Goal: Task Accomplishment & Management: Manage account settings

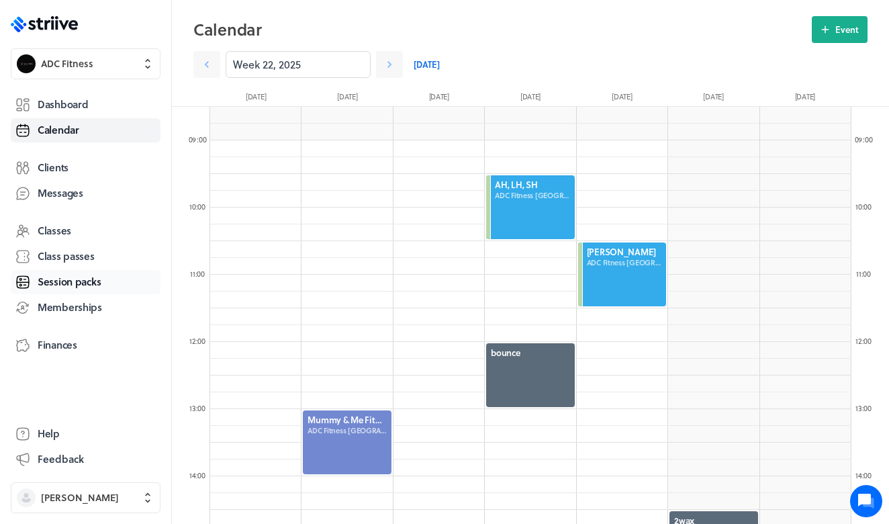
click at [79, 283] on span "Session packs" at bounding box center [69, 282] width 63 height 14
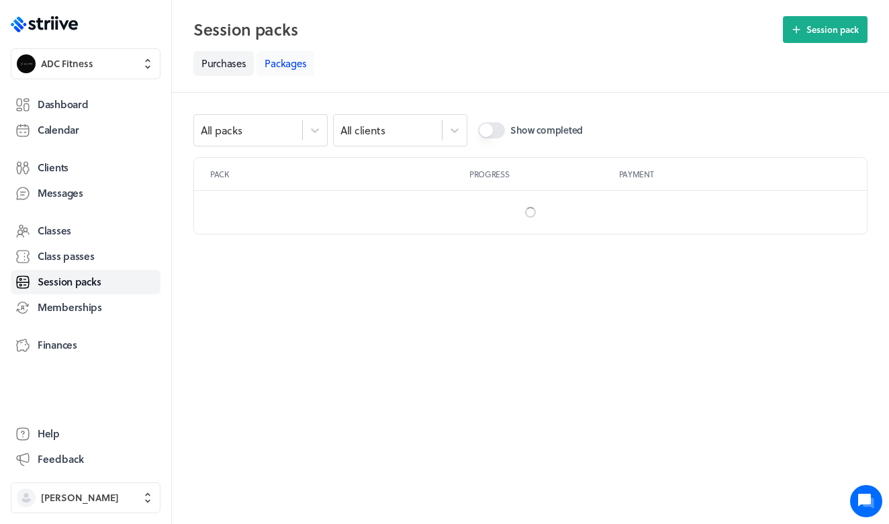
click at [285, 64] on link "Packages" at bounding box center [285, 63] width 58 height 25
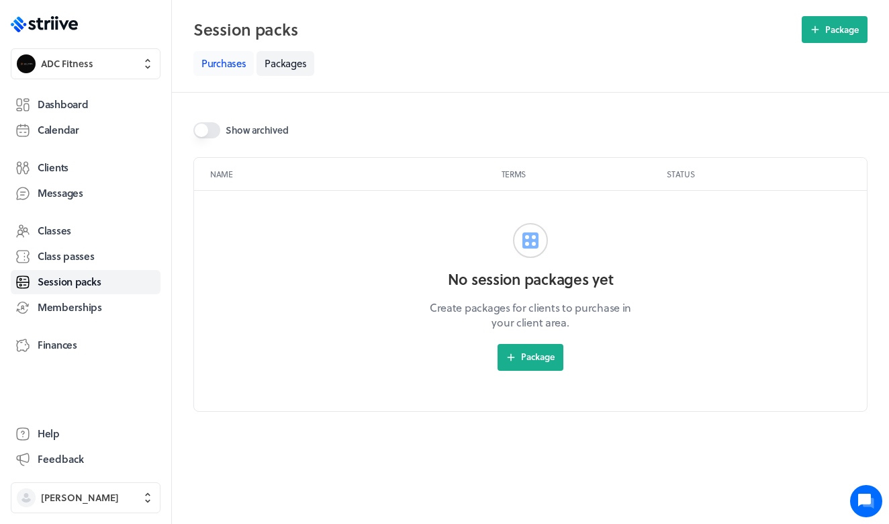
click at [234, 68] on link "Purchases" at bounding box center [223, 63] width 60 height 25
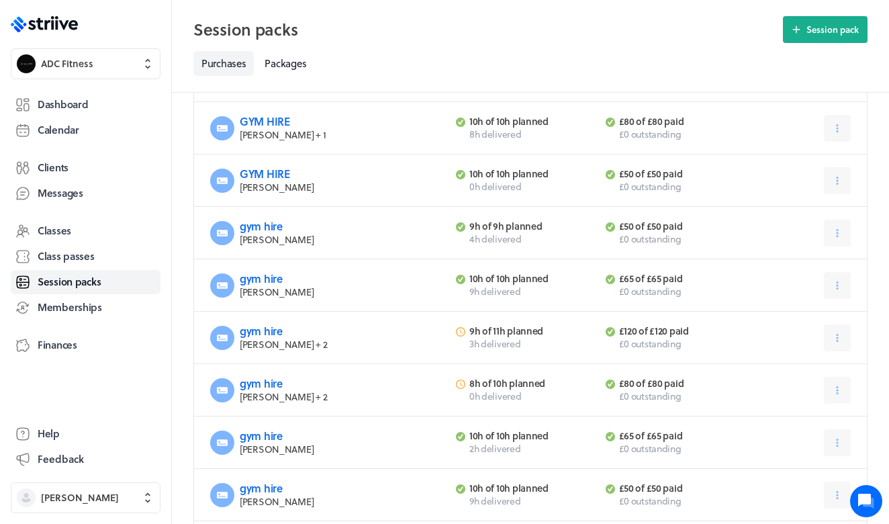
scroll to position [776, 0]
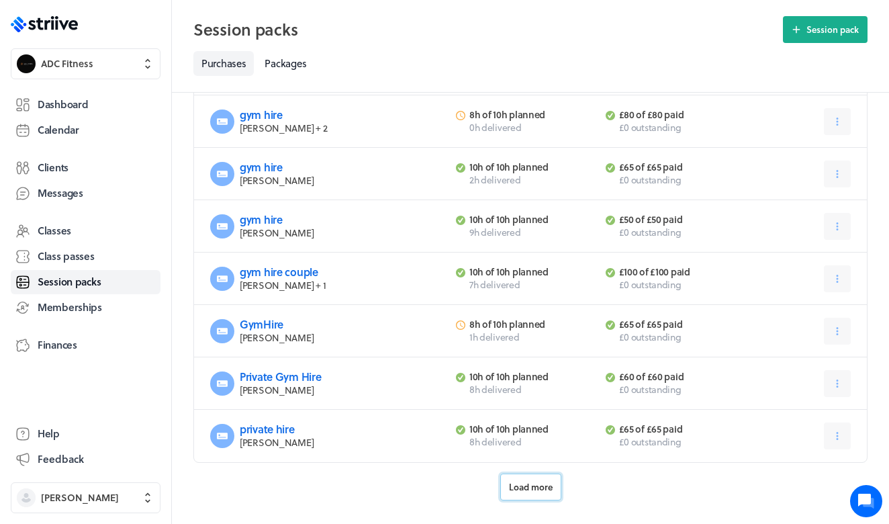
click at [540, 492] on span "Load more" at bounding box center [531, 487] width 44 height 12
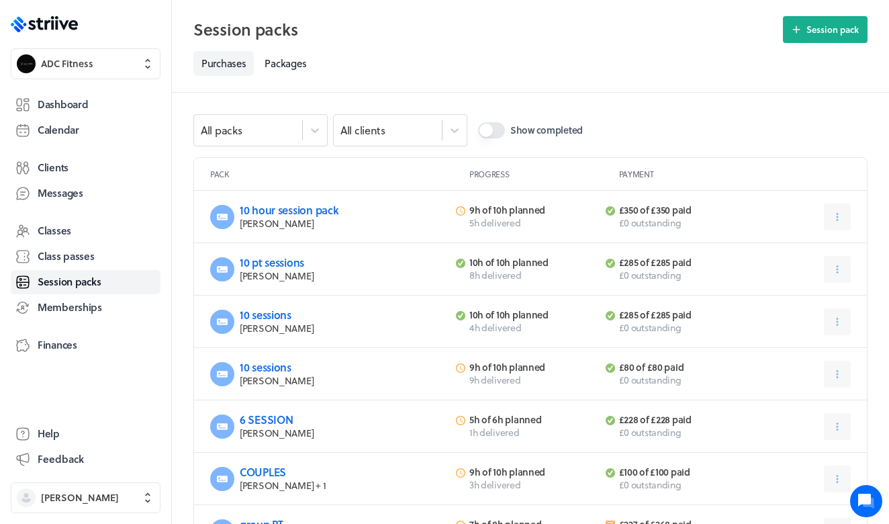
scroll to position [0, 0]
click at [297, 66] on link "Packages" at bounding box center [285, 63] width 58 height 25
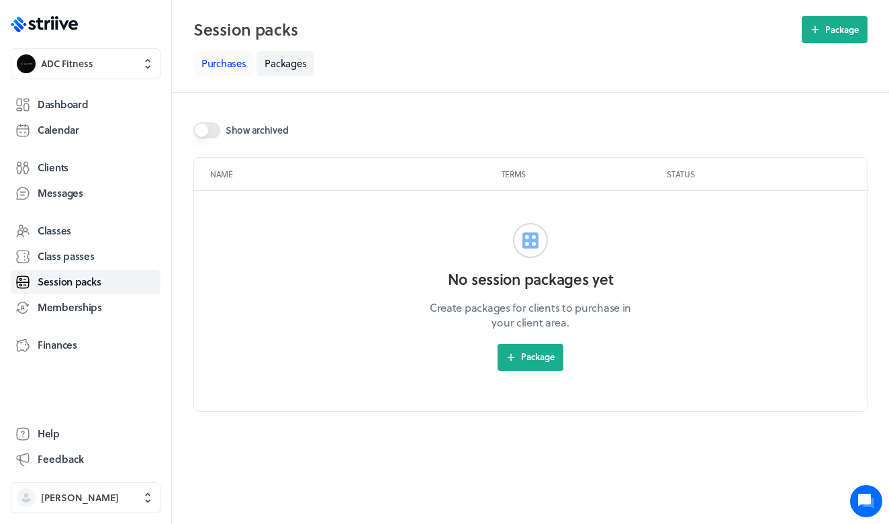
click at [234, 69] on link "Purchases" at bounding box center [223, 63] width 60 height 25
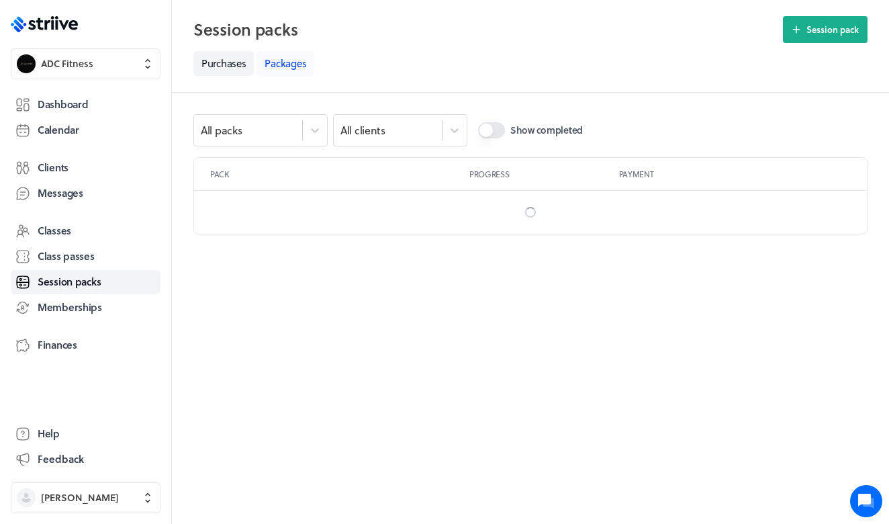
click at [271, 58] on link "Packages" at bounding box center [285, 63] width 58 height 25
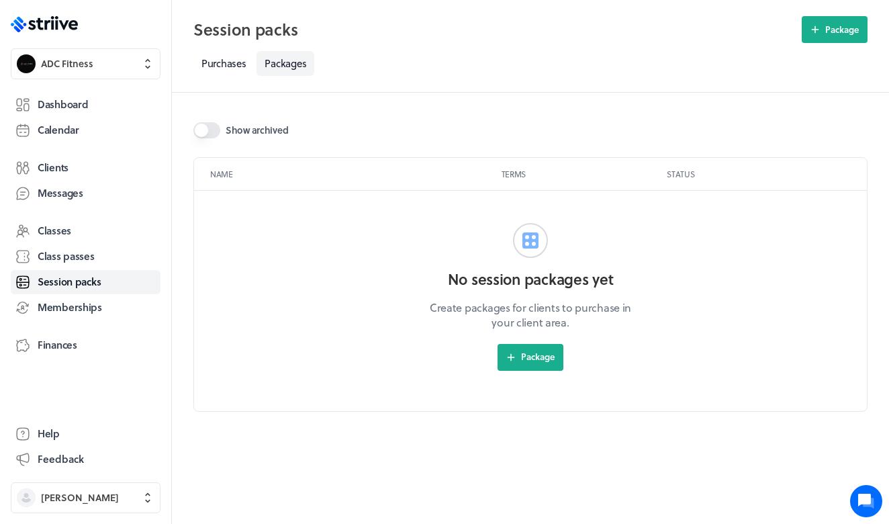
click at [221, 124] on label "Show archived" at bounding box center [530, 130] width 674 height 32
click at [220, 124] on button "Show archived" at bounding box center [206, 130] width 27 height 16
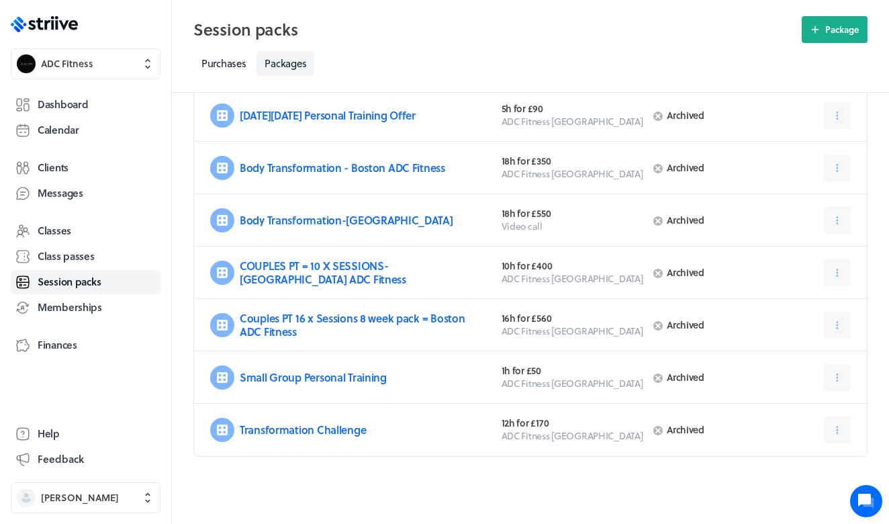
scroll to position [468, 0]
